Goal: Information Seeking & Learning: Compare options

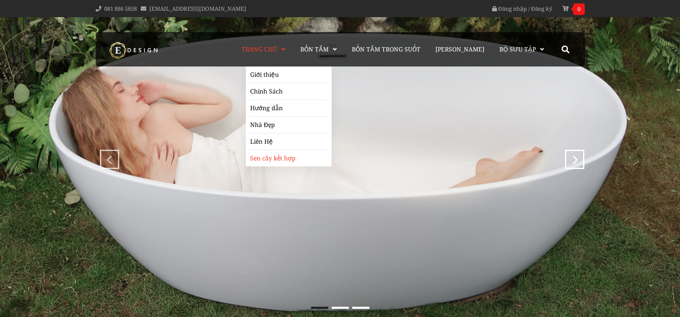
click at [288, 160] on link "Sen cây kết hợp" at bounding box center [288, 158] width 77 height 16
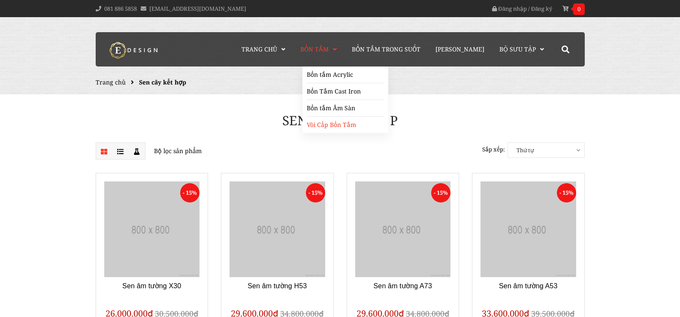
click at [333, 126] on link "Vòi Cấp Bồn Tắm" at bounding box center [345, 125] width 77 height 16
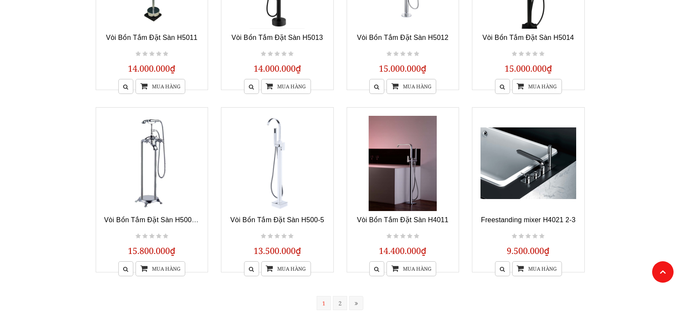
scroll to position [649, 0]
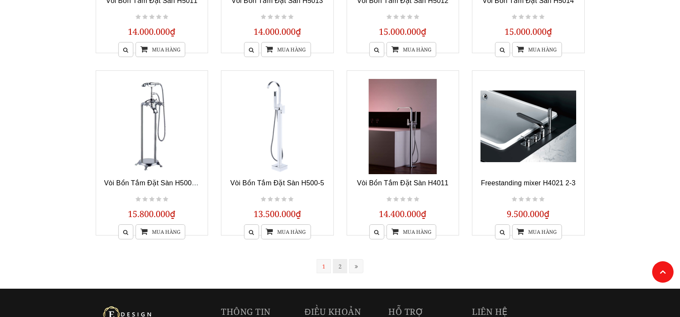
click at [338, 270] on link "2" at bounding box center [340, 266] width 14 height 14
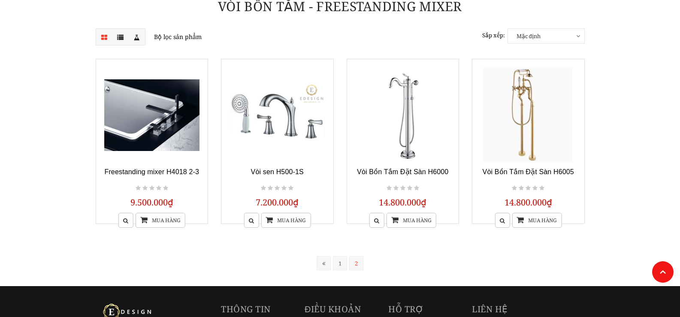
scroll to position [87, 0]
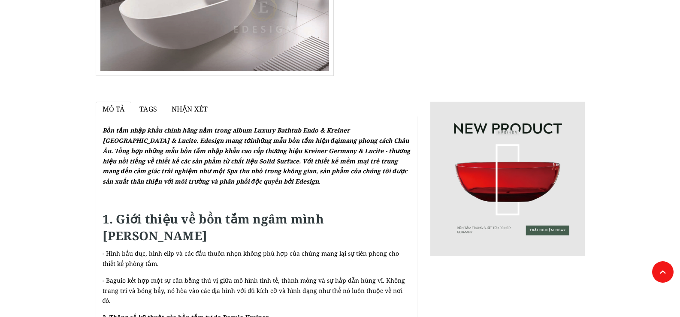
scroll to position [86, 0]
